Goal: Obtain resource: Download file/media

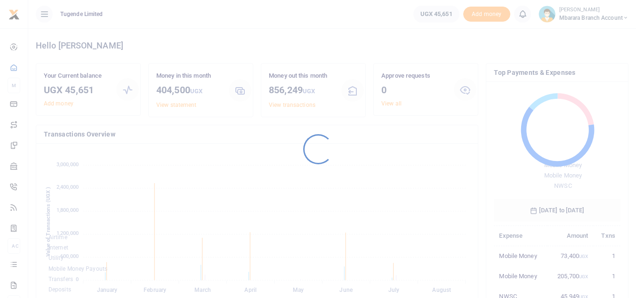
scroll to position [125, 120]
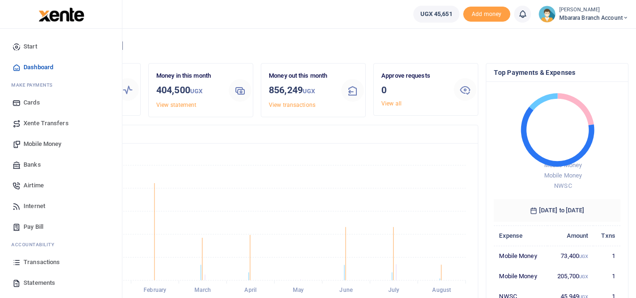
click at [37, 261] on span "Transactions" at bounding box center [42, 261] width 36 height 9
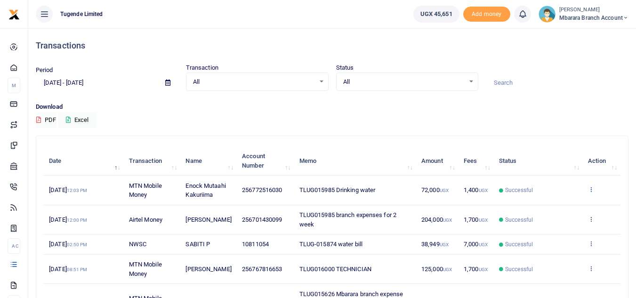
click at [591, 189] on icon at bounding box center [591, 189] width 6 height 7
click at [539, 206] on link "View details" at bounding box center [556, 205] width 74 height 13
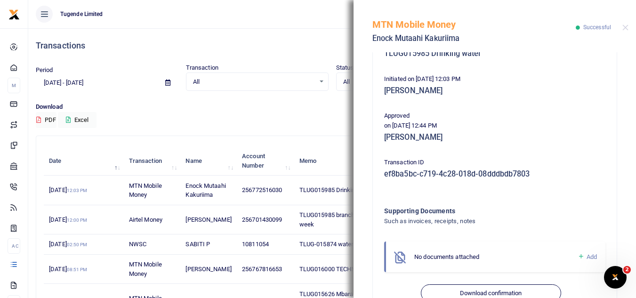
scroll to position [202, 0]
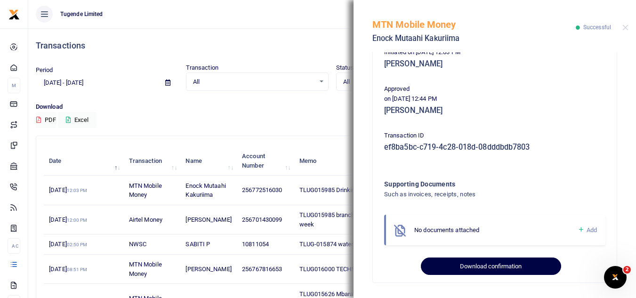
click at [487, 269] on button "Download confirmation" at bounding box center [491, 266] width 140 height 18
click at [485, 268] on button "Download confirmation" at bounding box center [491, 266] width 140 height 18
